Goal: Information Seeking & Learning: Learn about a topic

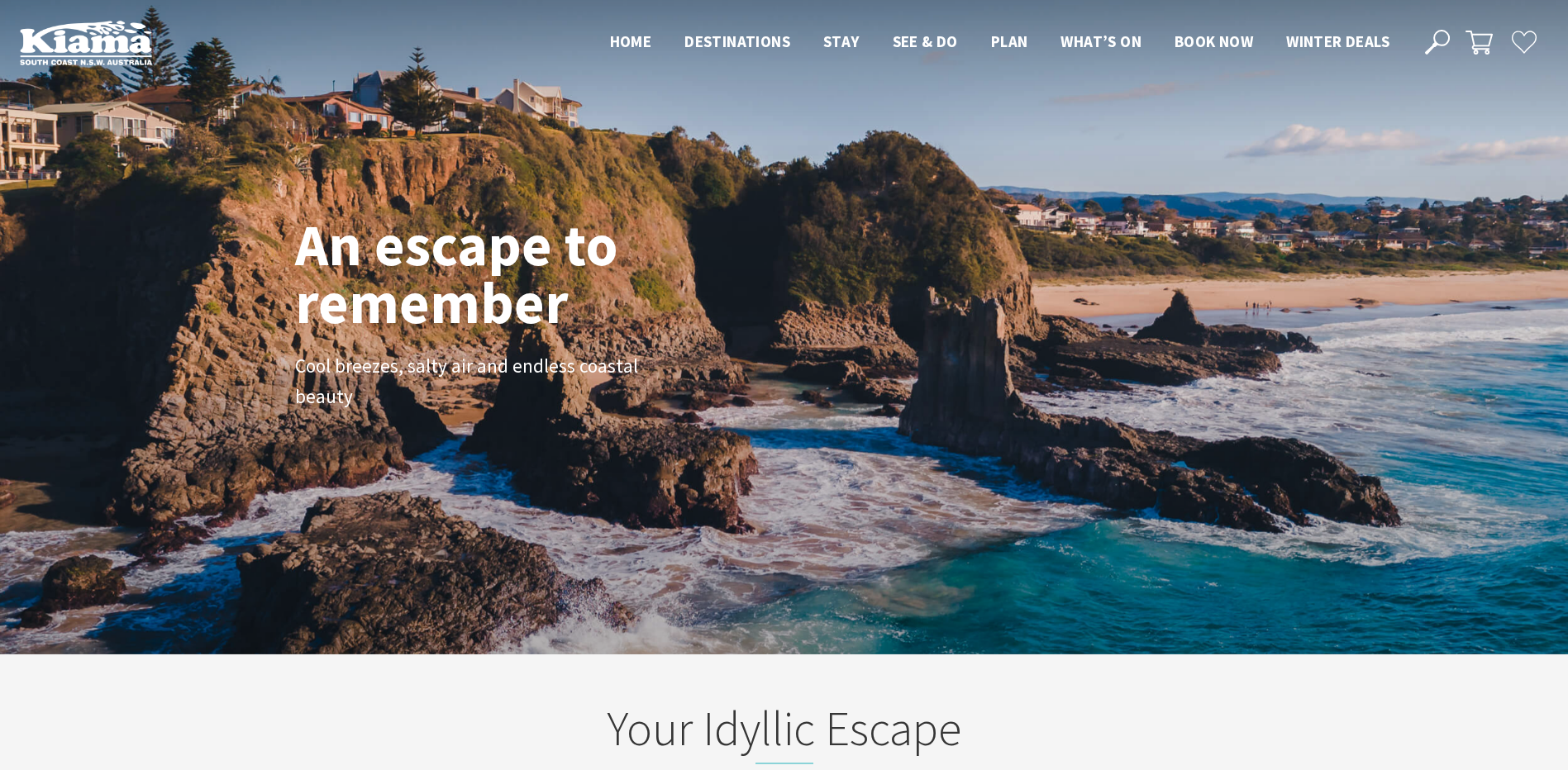
scroll to position [282, 1580]
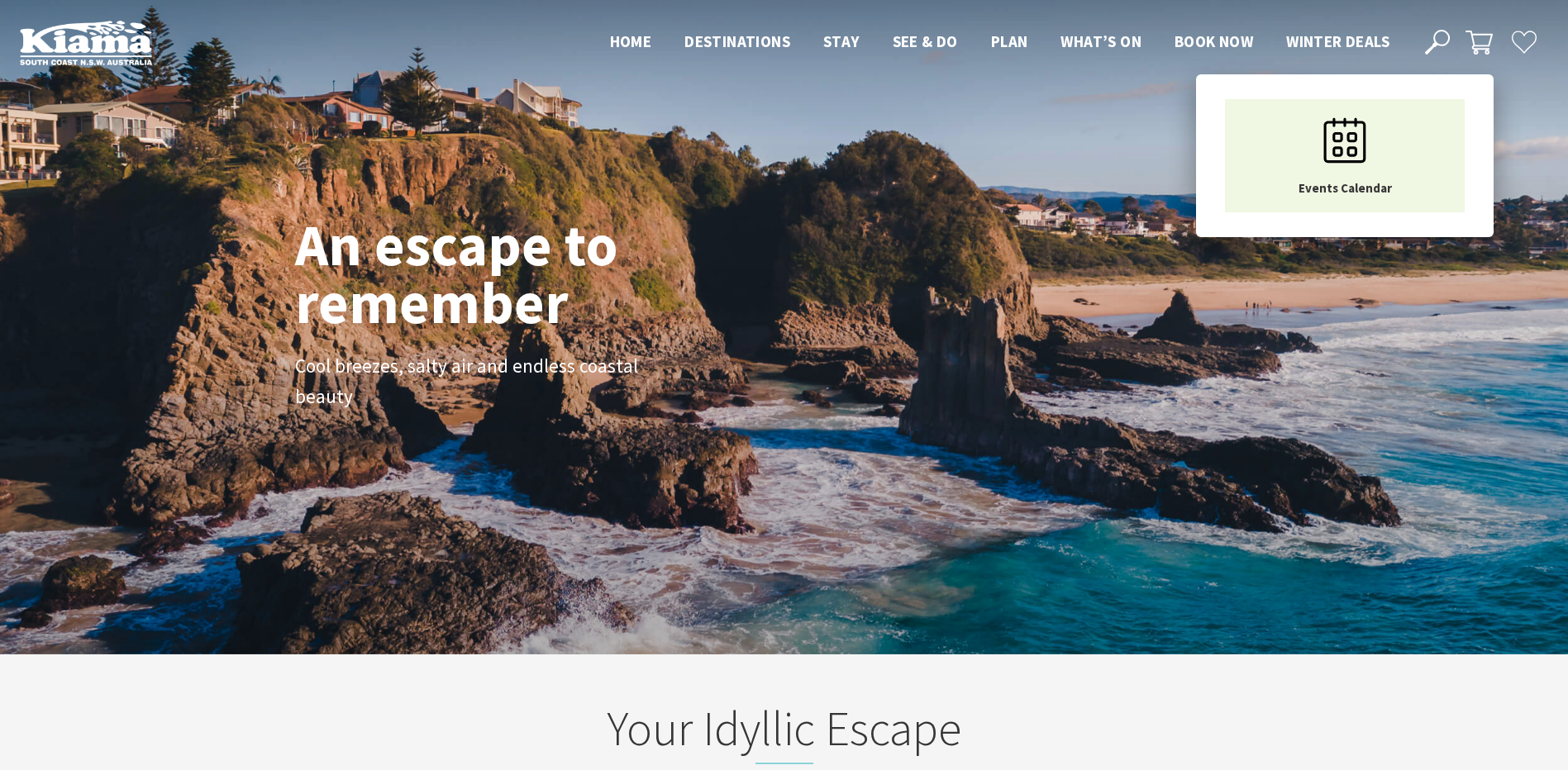
click at [1096, 50] on span "What’s On" at bounding box center [1101, 41] width 81 height 20
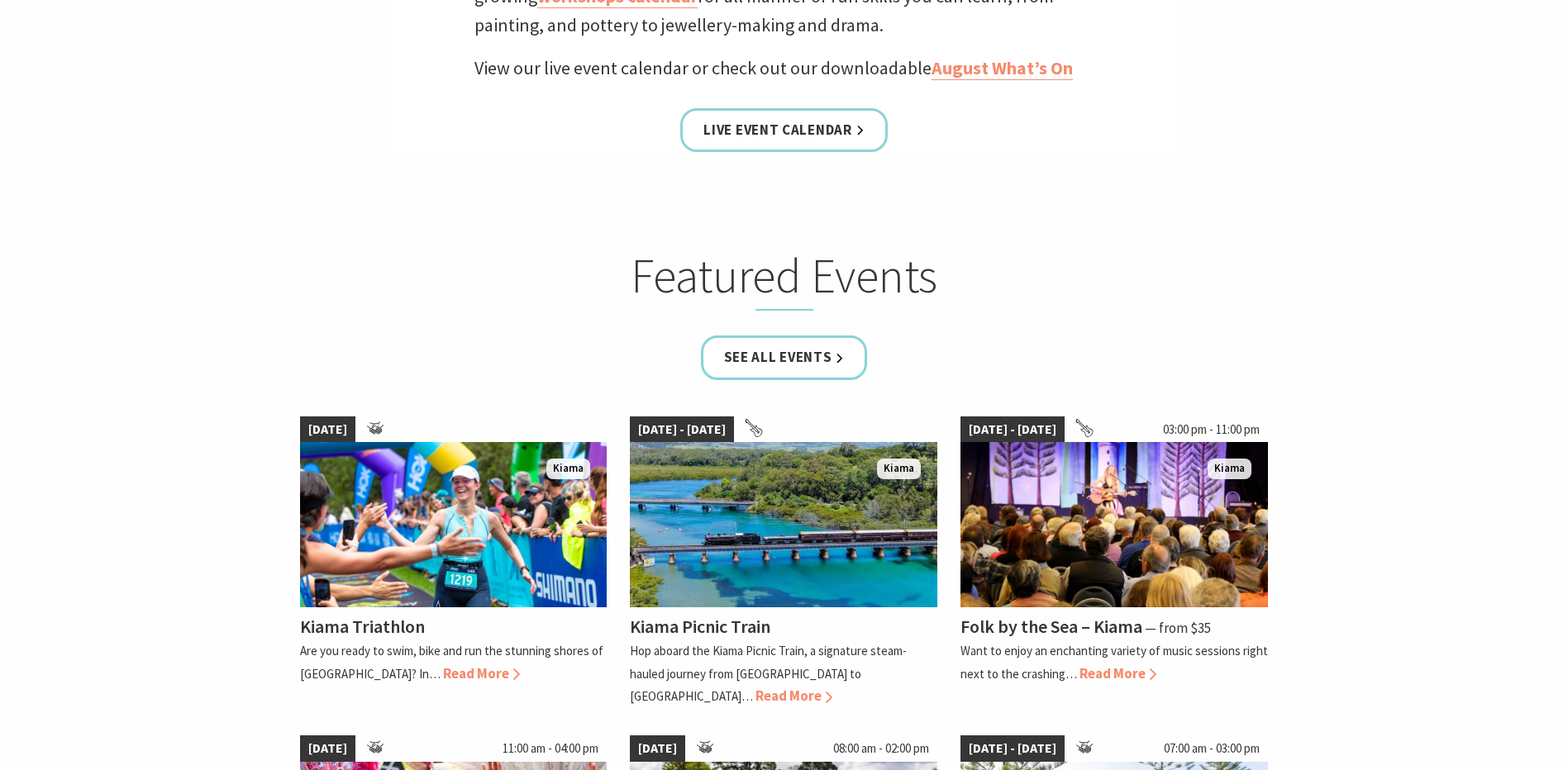
scroll to position [909, 0]
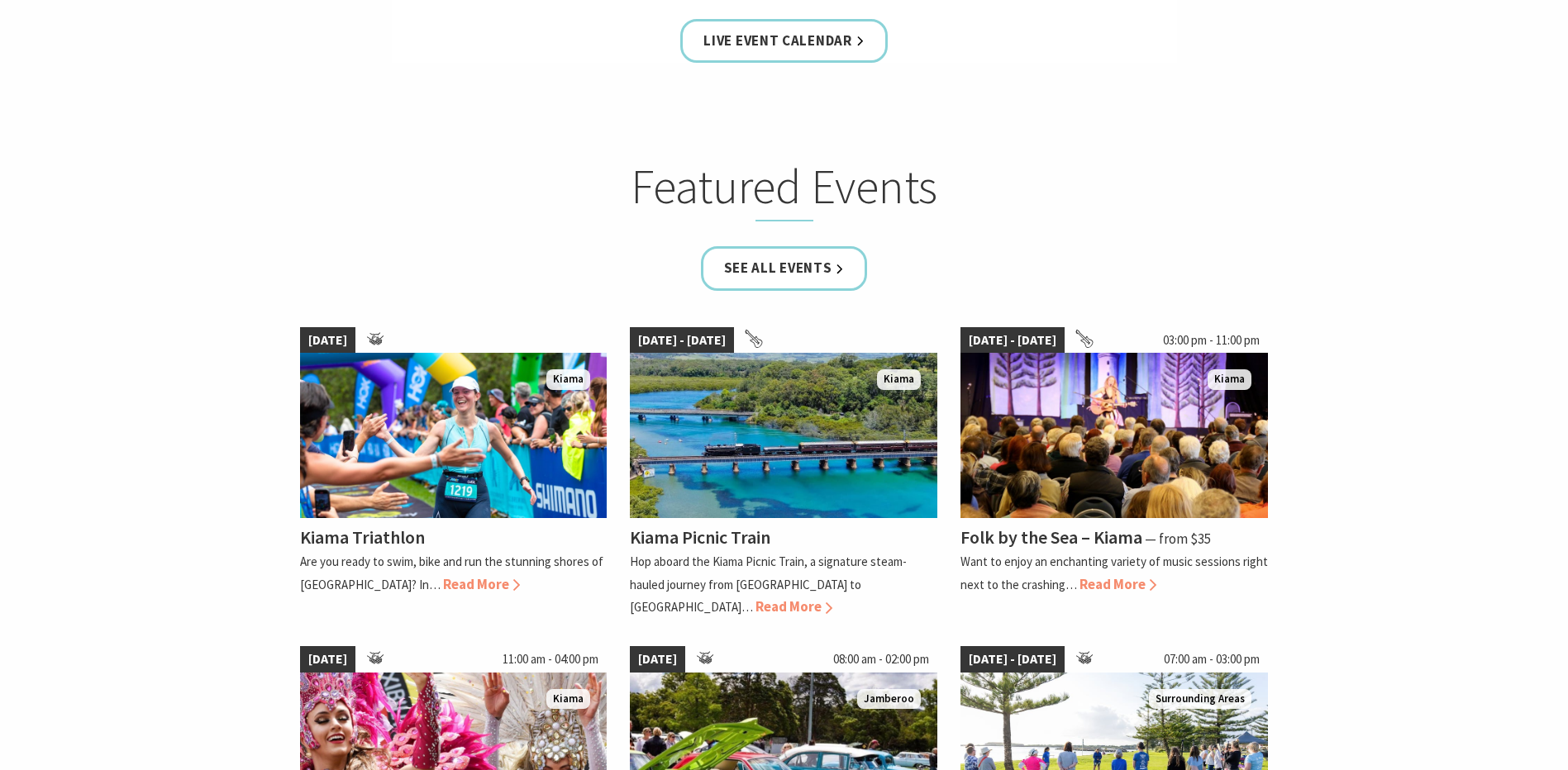
click at [354, 434] on img at bounding box center [454, 434] width 307 height 165
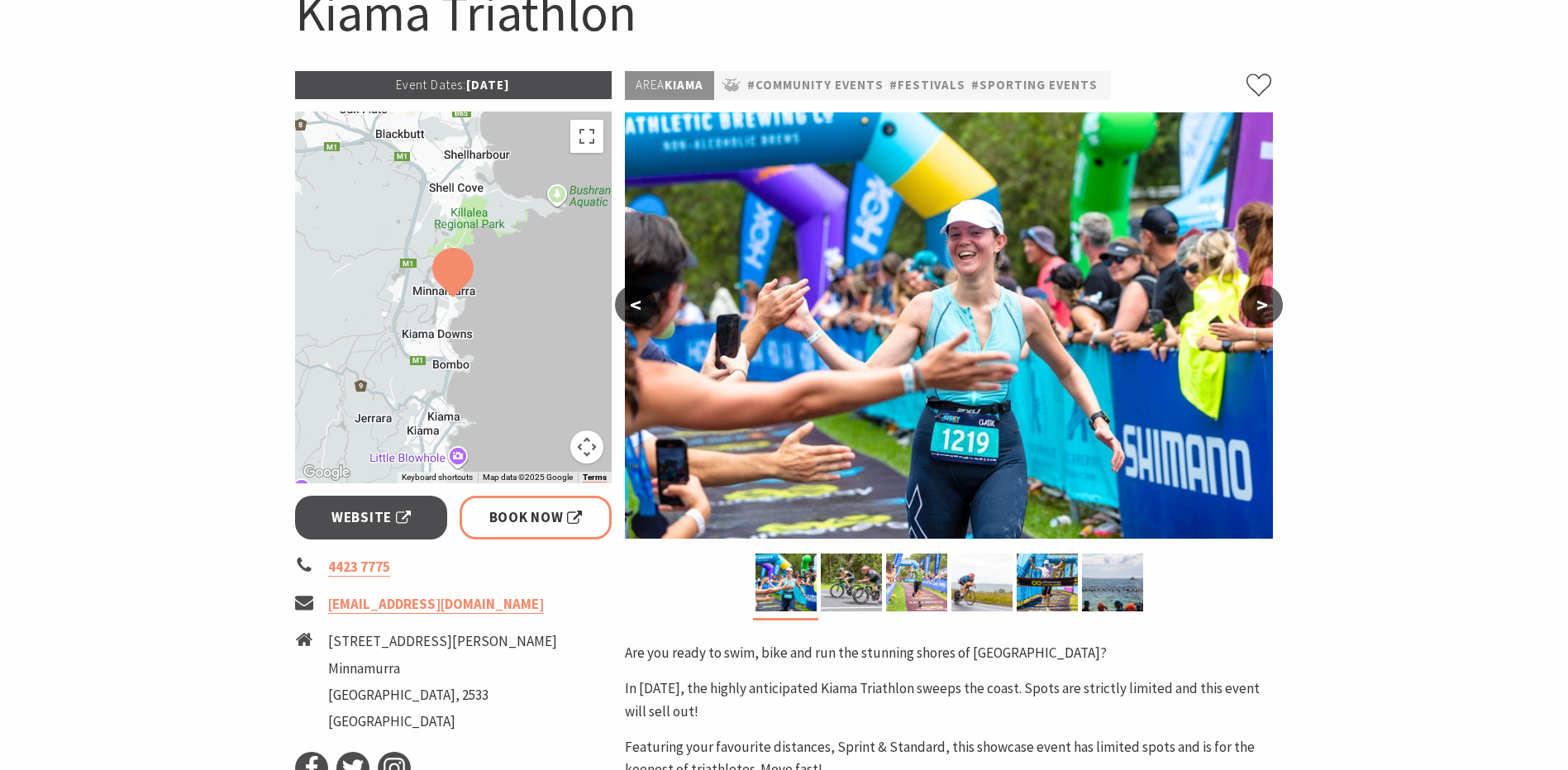
scroll to position [165, 0]
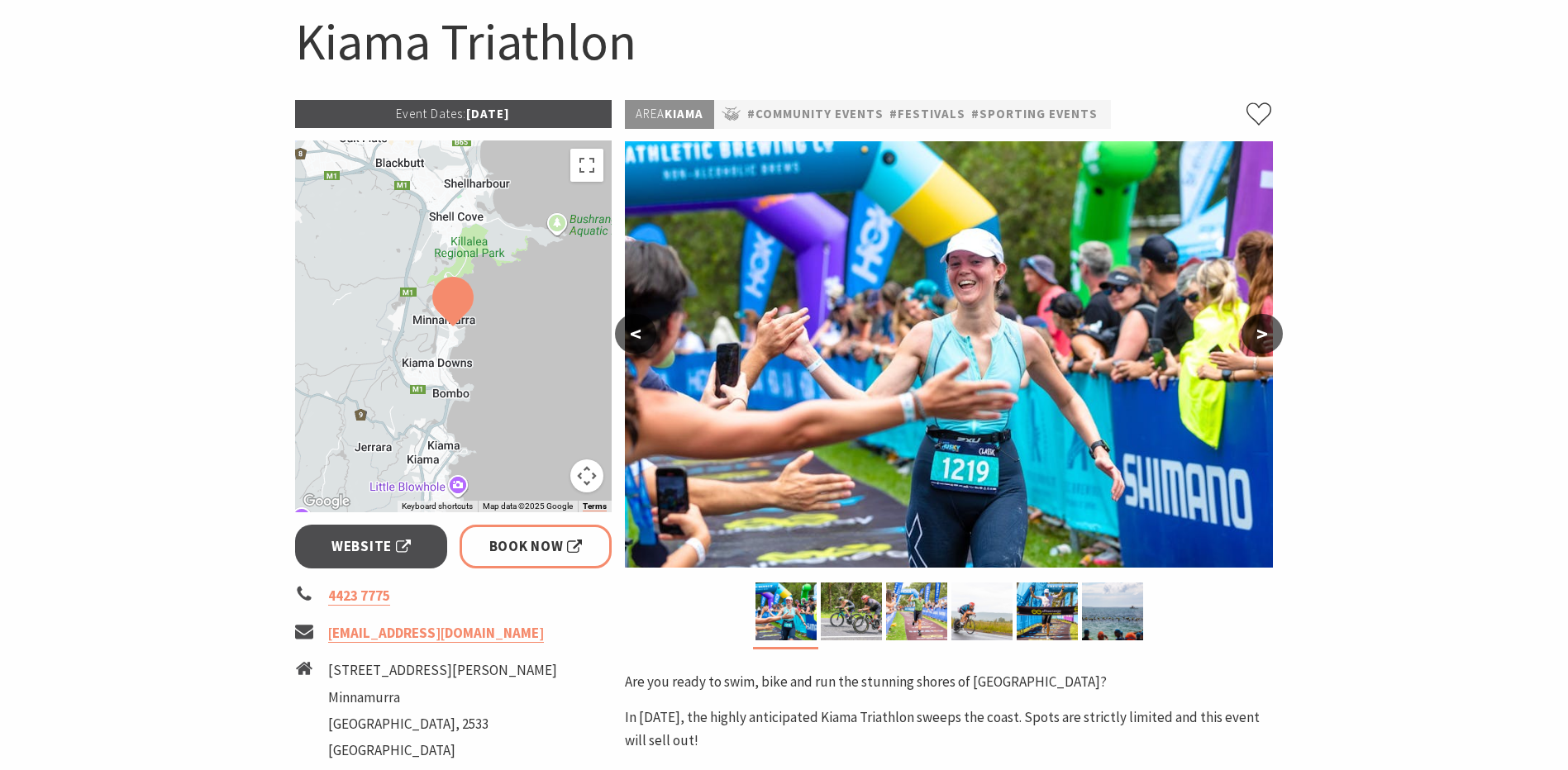
click at [858, 624] on img at bounding box center [851, 611] width 61 height 57
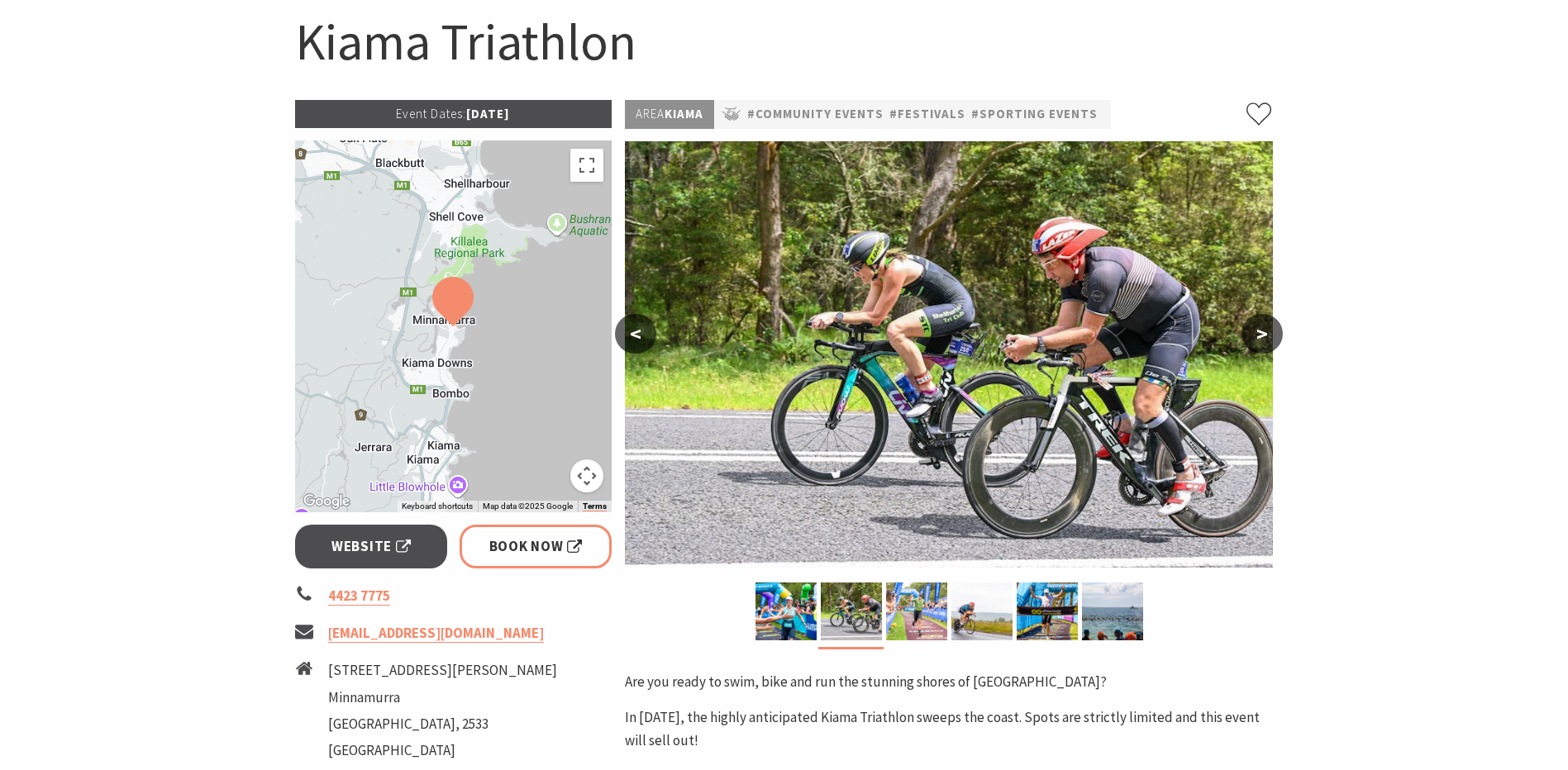
click at [916, 613] on img at bounding box center [916, 611] width 61 height 57
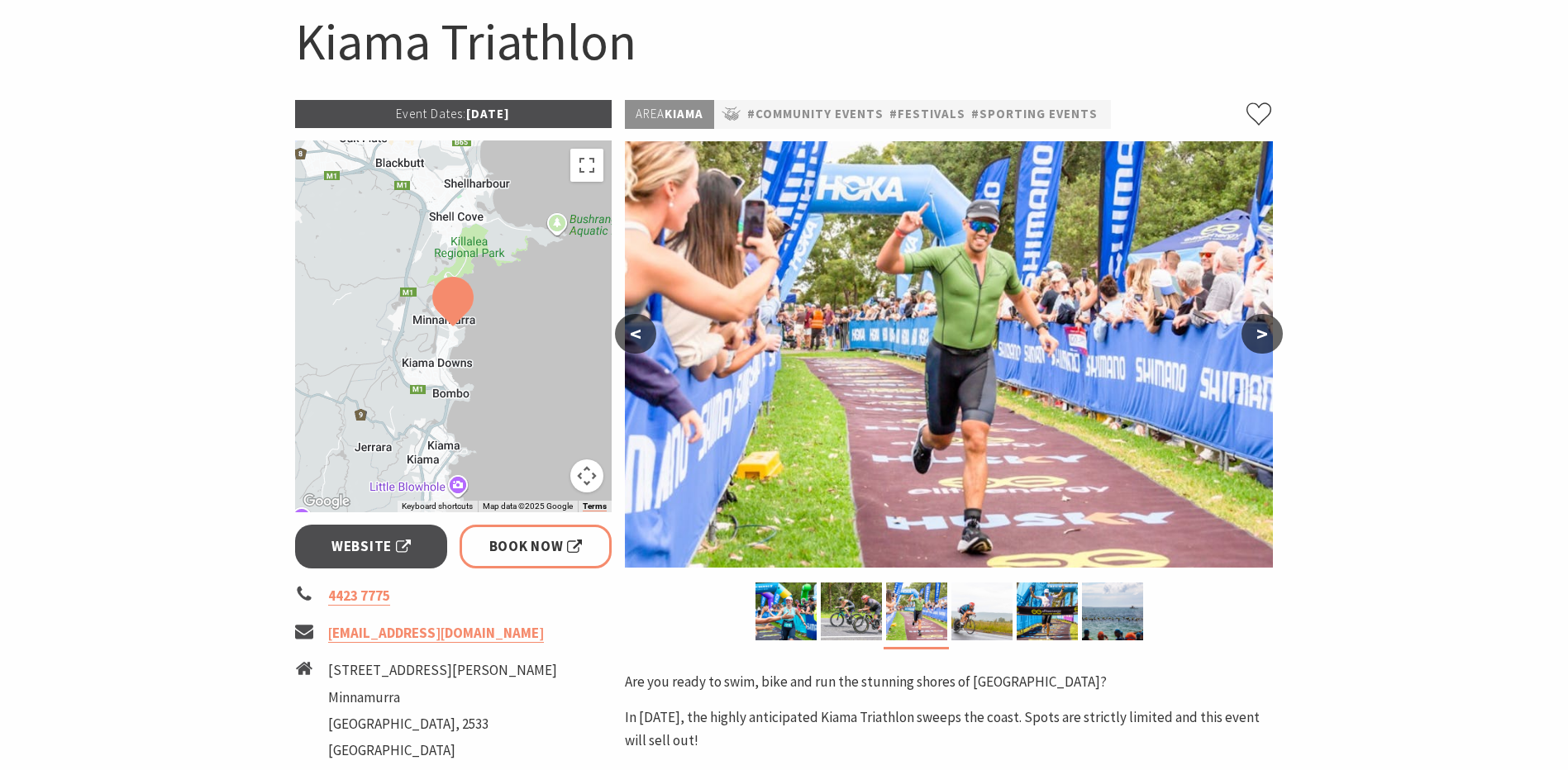
click at [1007, 617] on img at bounding box center [982, 611] width 61 height 57
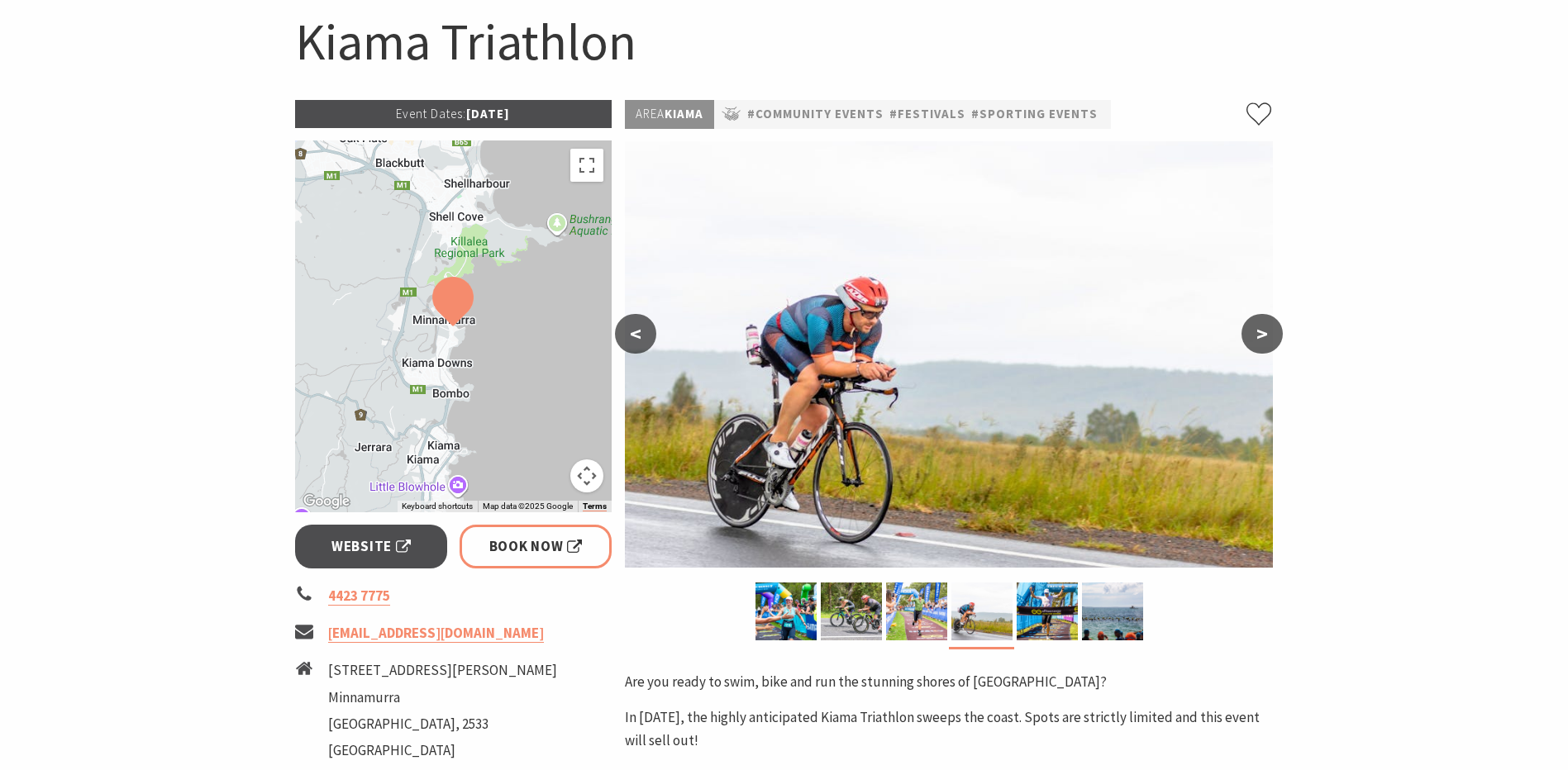
click at [1043, 615] on img at bounding box center [1047, 611] width 61 height 57
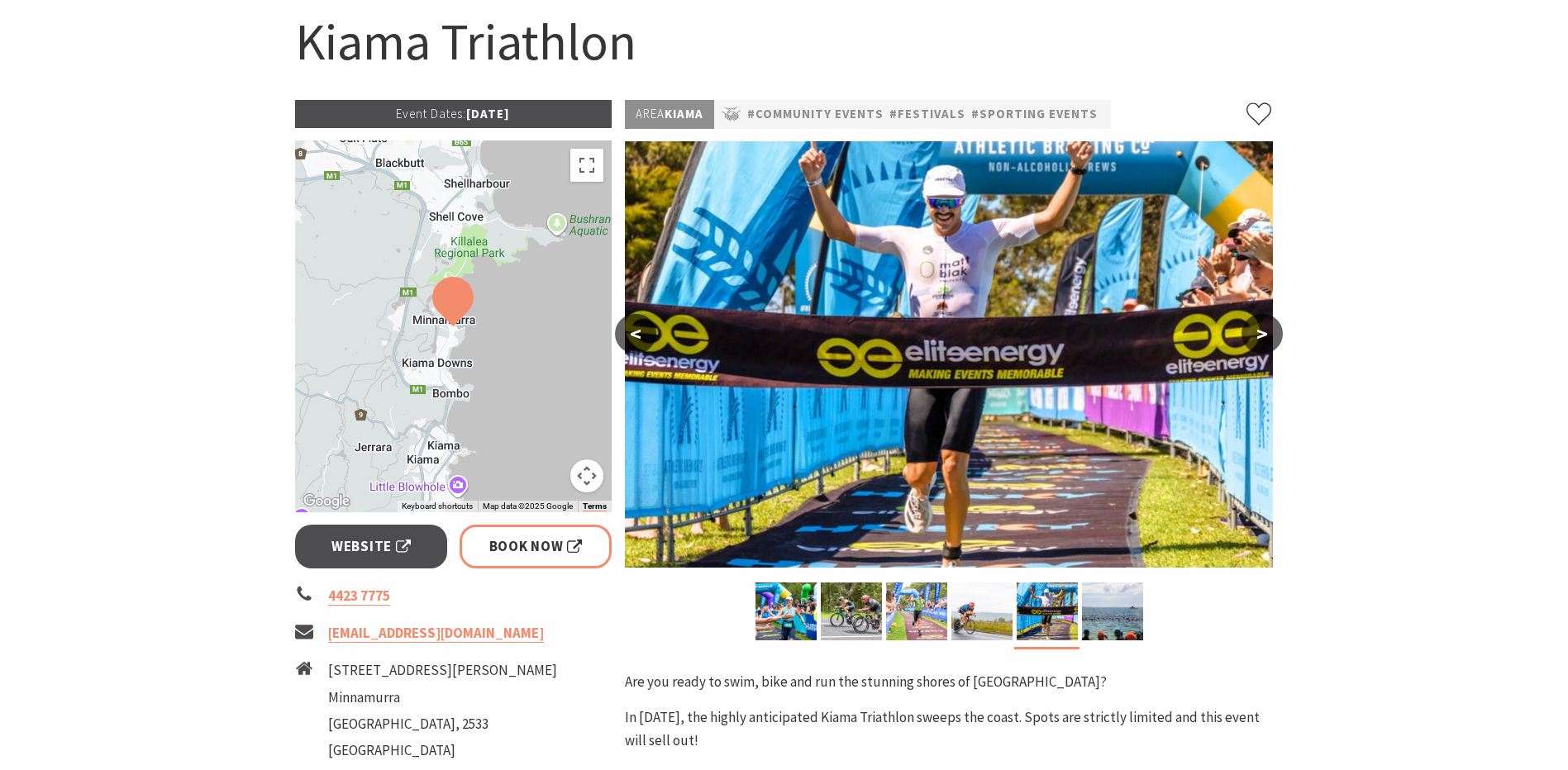
click at [776, 598] on img at bounding box center [785, 611] width 61 height 57
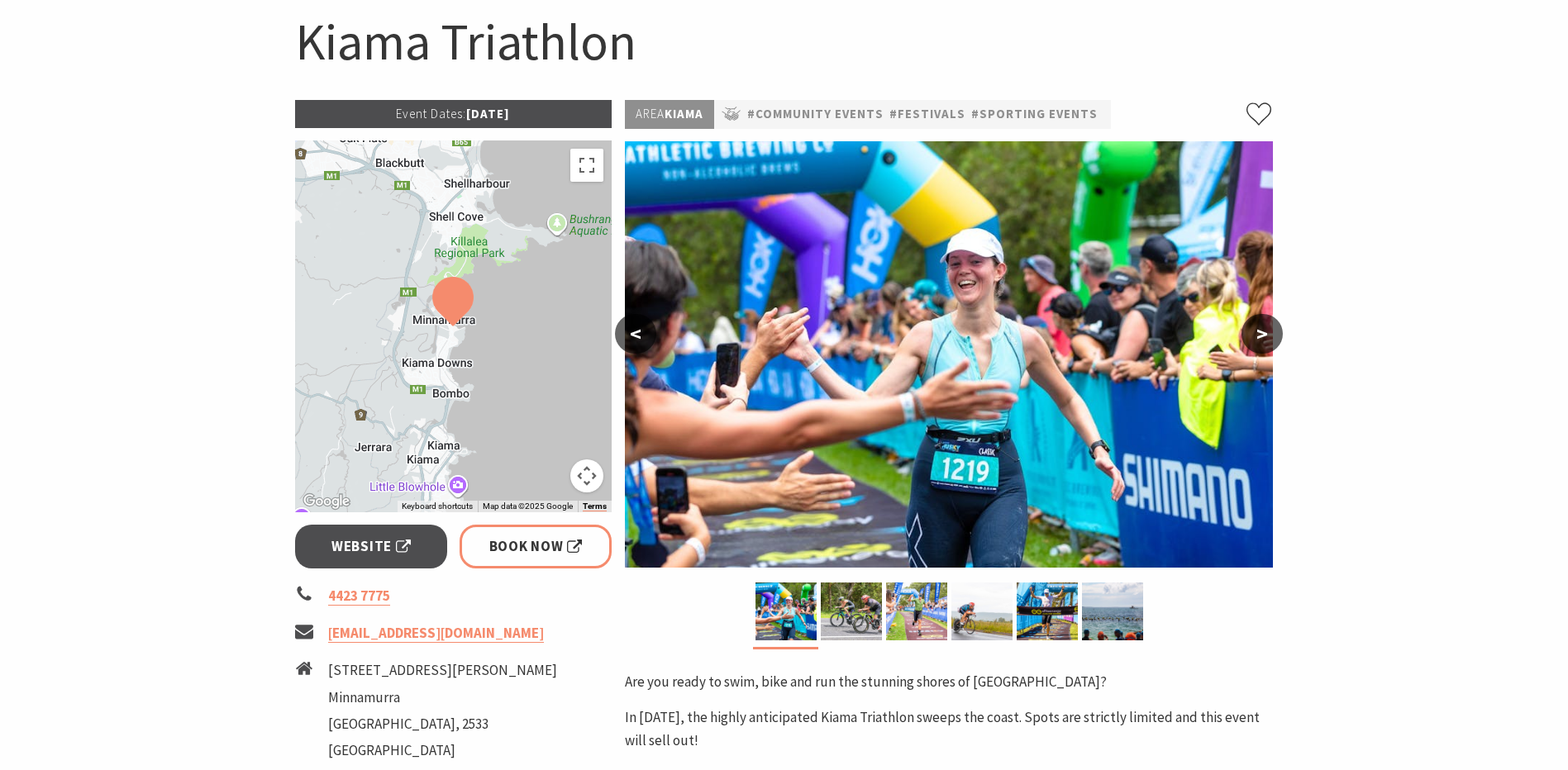
click at [1045, 602] on img at bounding box center [1047, 611] width 61 height 57
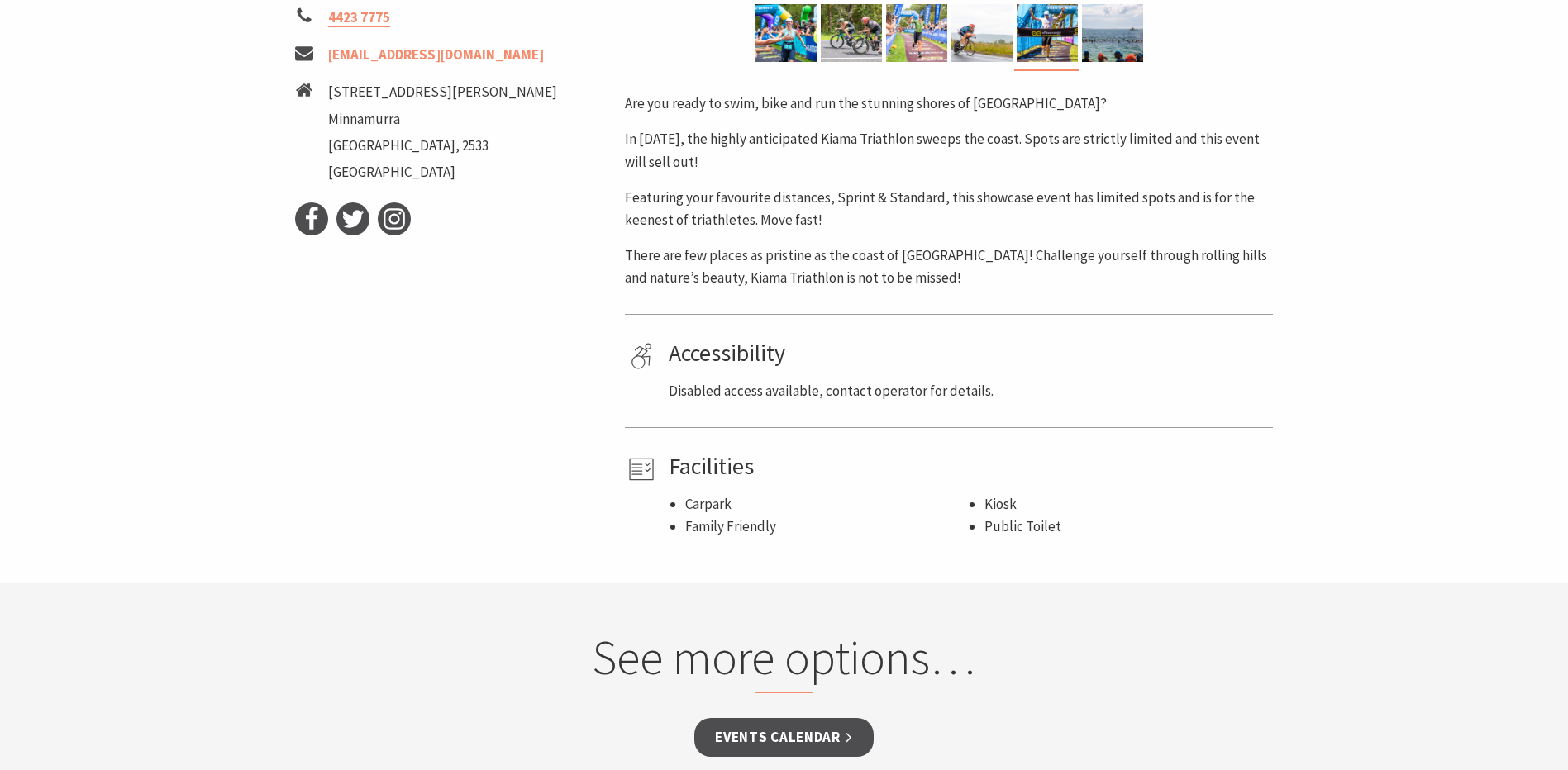
scroll to position [83, 0]
